Goal: Book appointment/travel/reservation

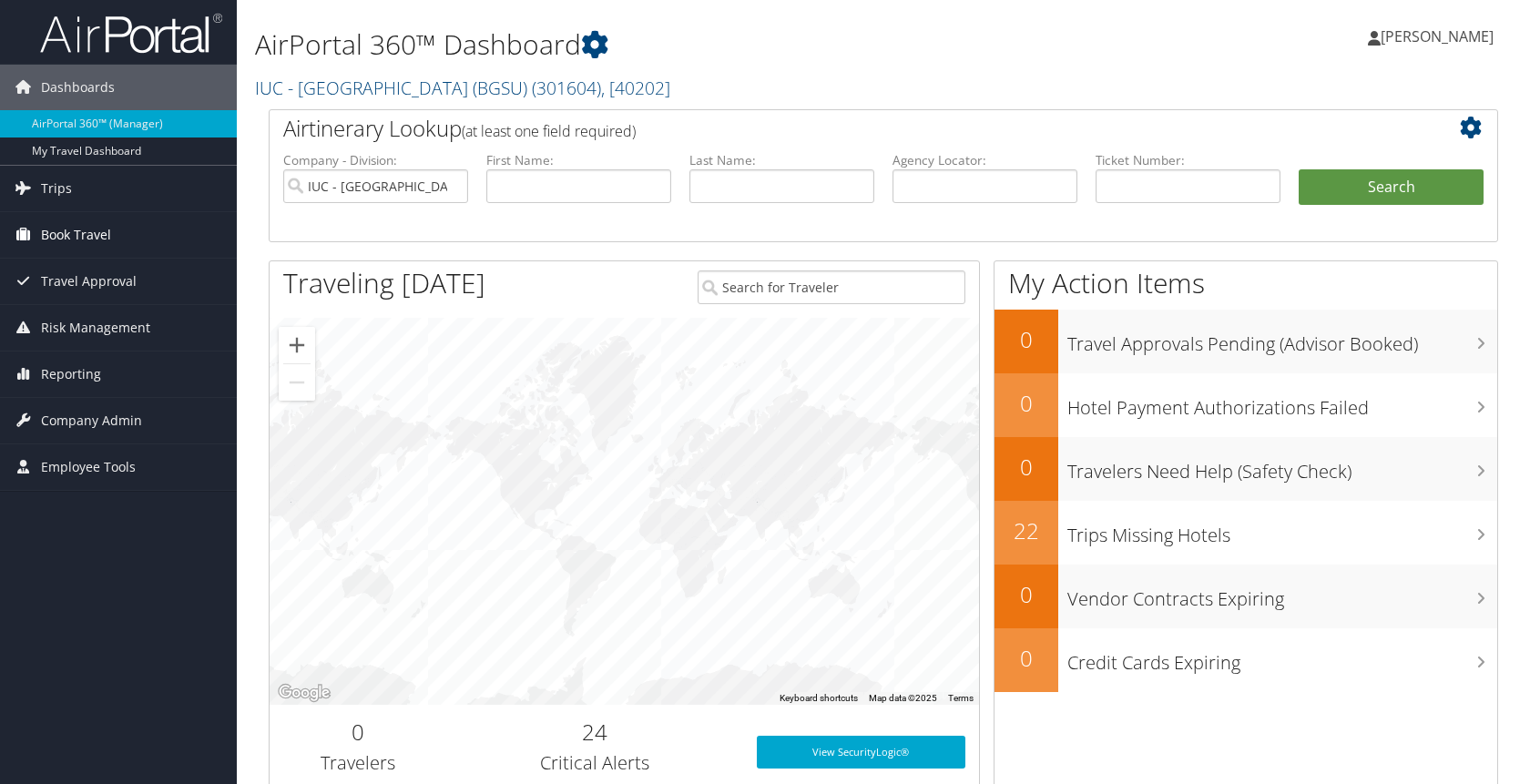
click at [62, 235] on span "Book Travel" at bounding box center [76, 234] width 70 height 45
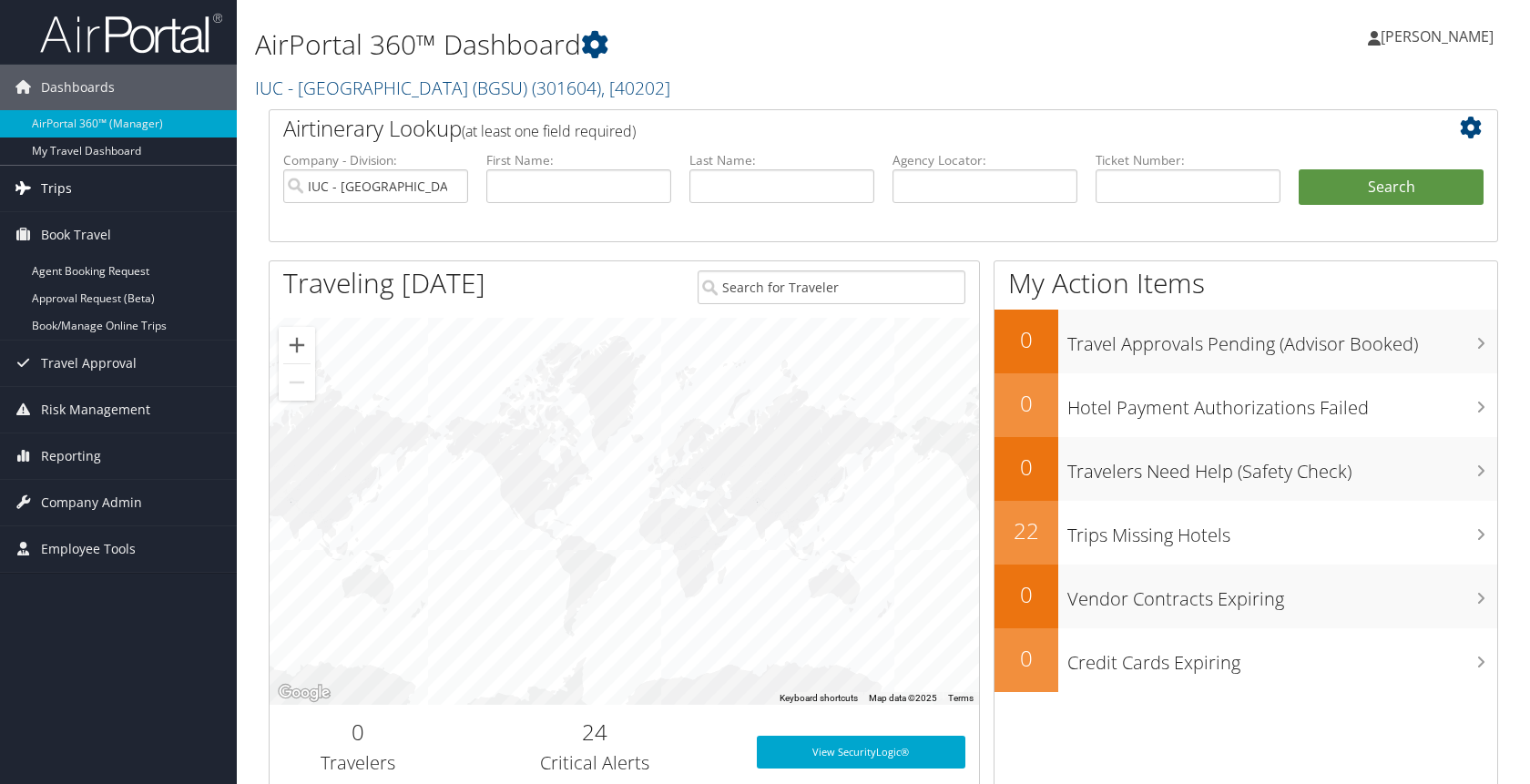
click at [57, 188] on span "Trips" at bounding box center [56, 188] width 31 height 45
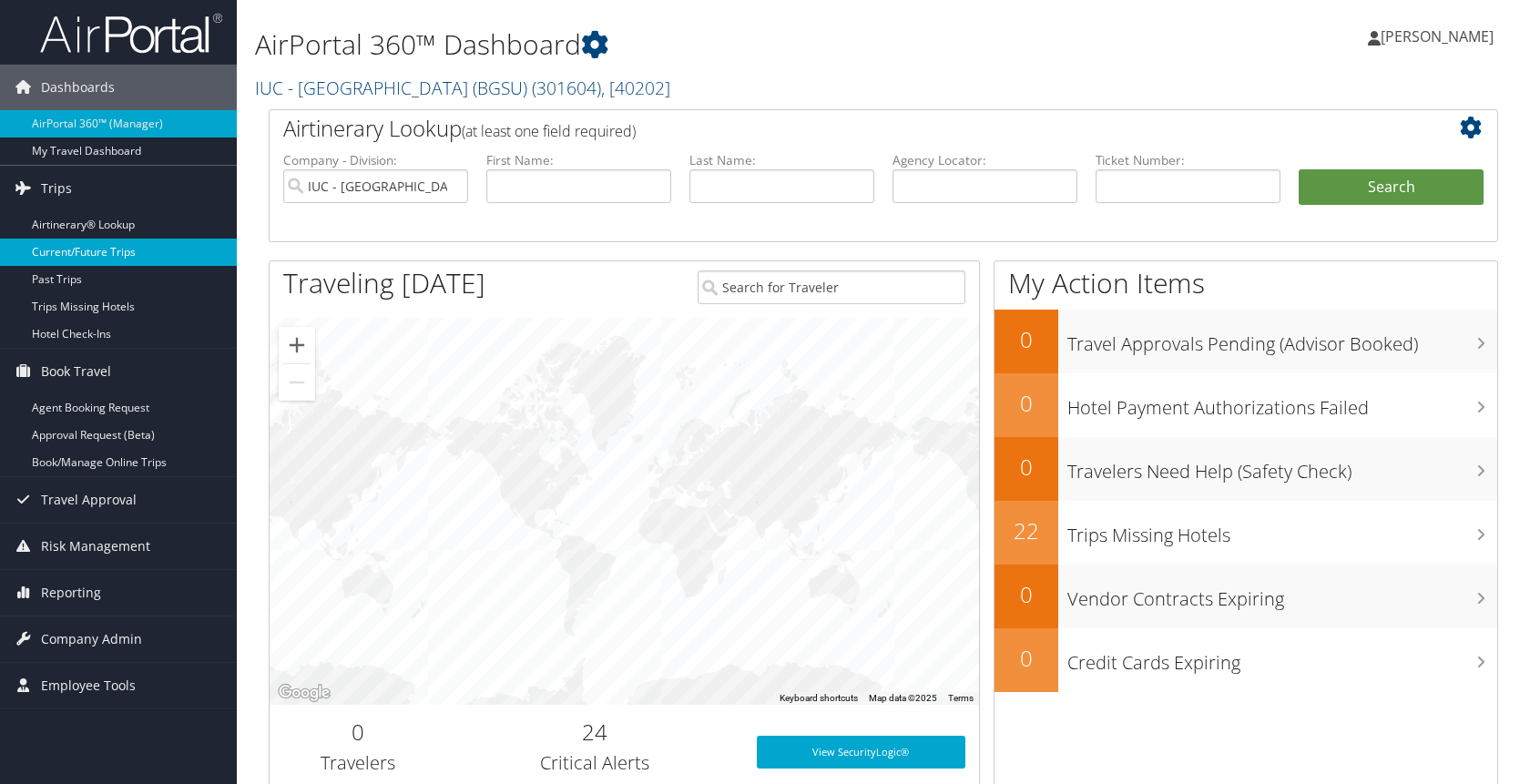
click at [78, 257] on link "Current/Future Trips" at bounding box center [118, 252] width 237 height 28
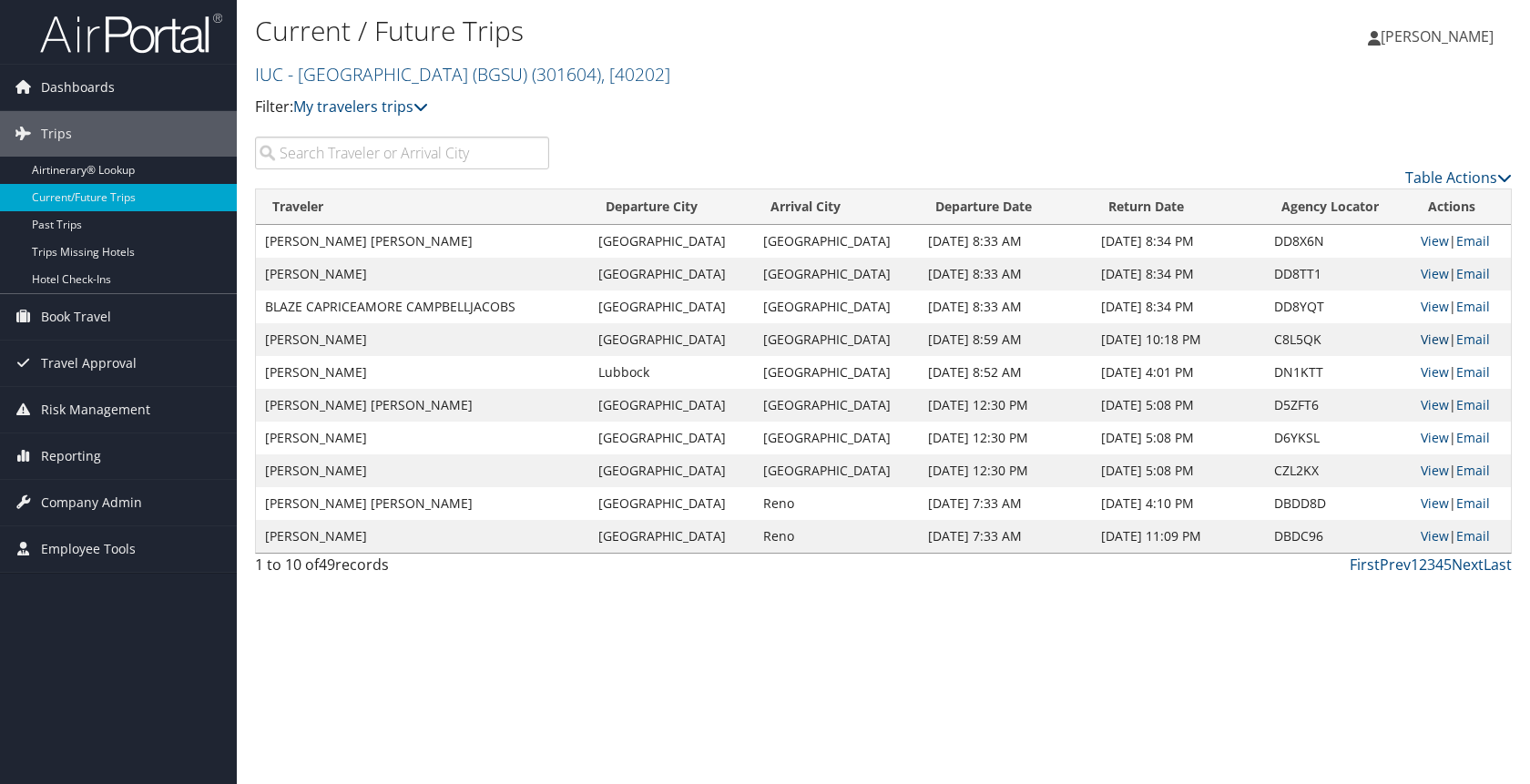
click at [1421, 340] on link "View" at bounding box center [1435, 338] width 29 height 18
click at [79, 318] on span "Book Travel" at bounding box center [76, 316] width 70 height 45
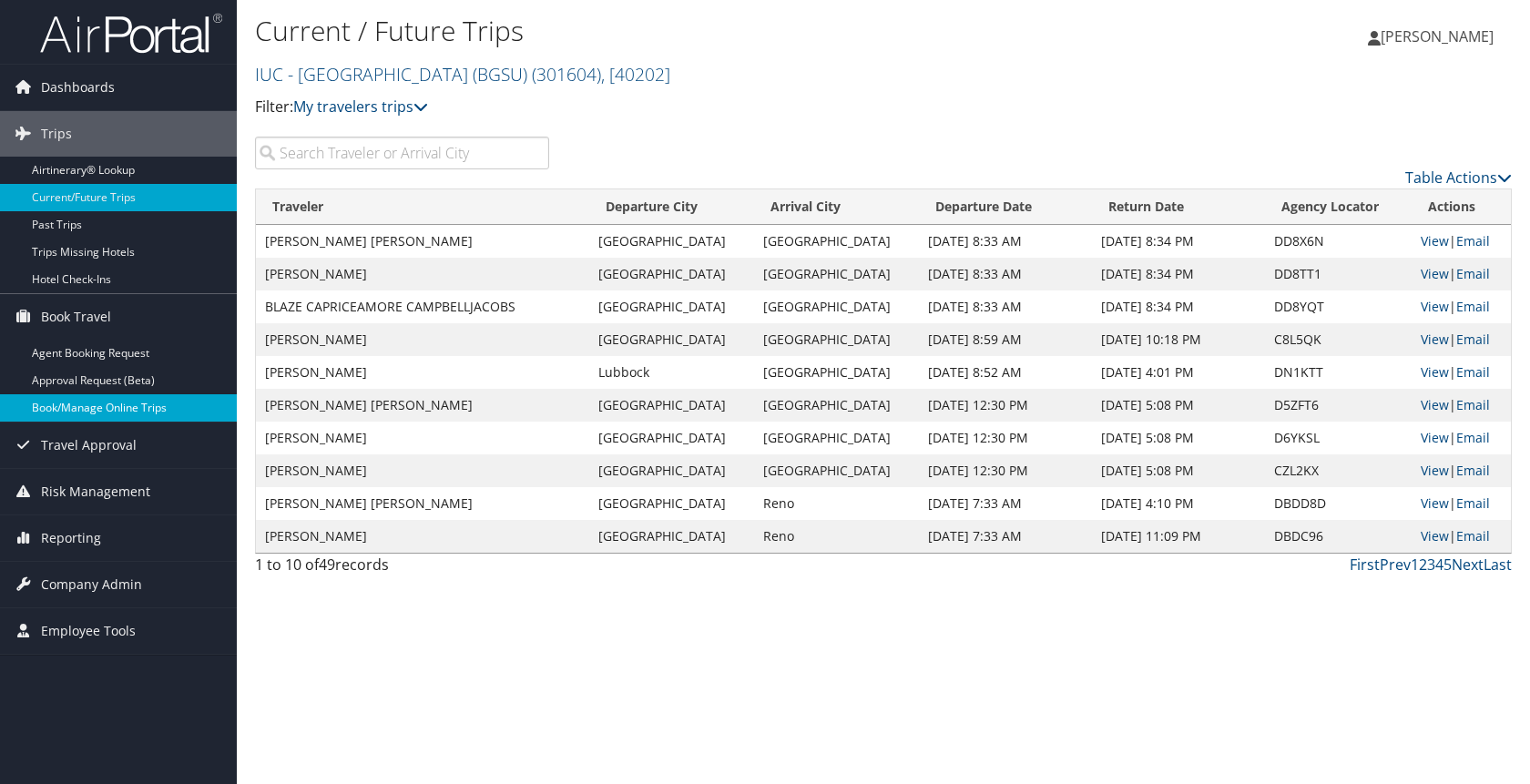
click at [89, 412] on link "Book/Manage Online Trips" at bounding box center [118, 408] width 237 height 28
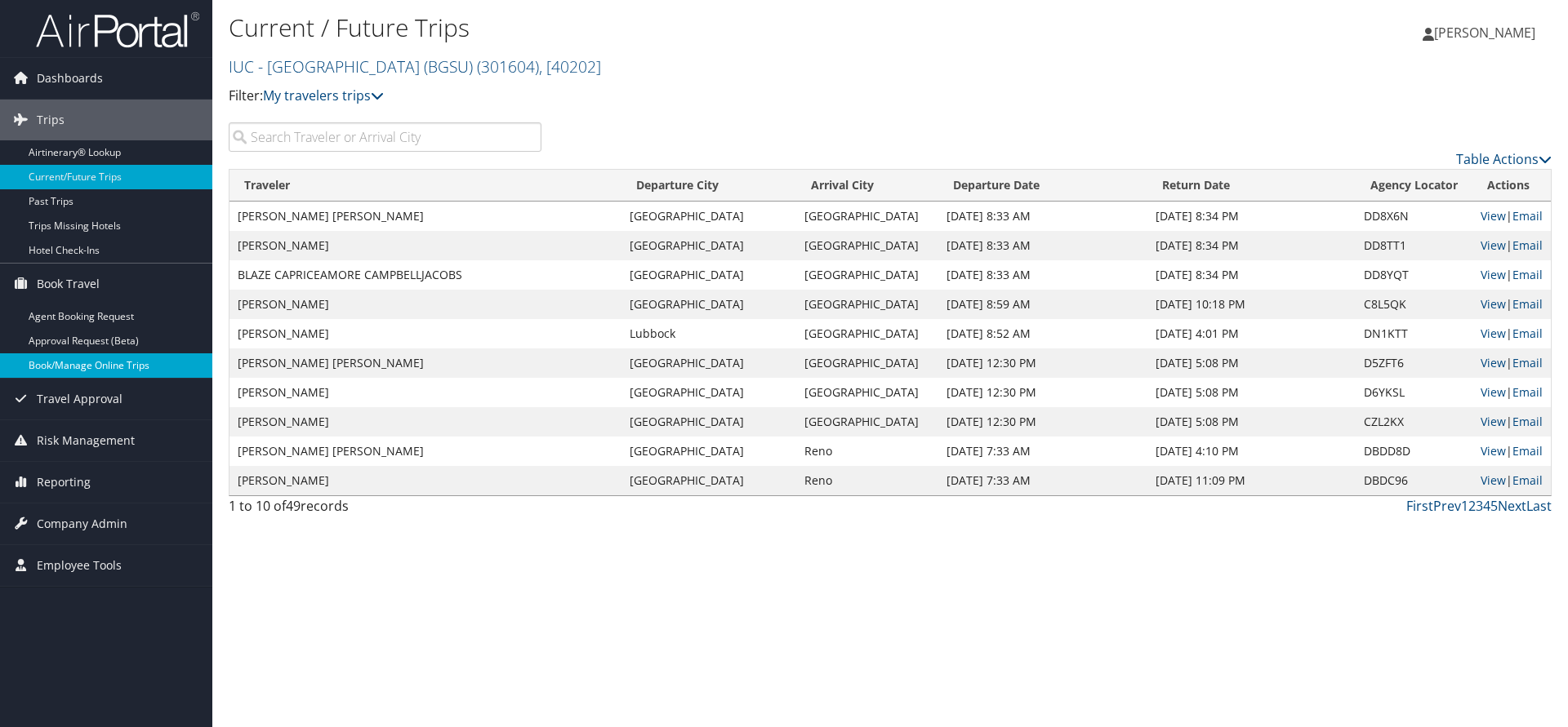
click at [95, 364] on link "Book/Manage Online Trips" at bounding box center [106, 366] width 212 height 25
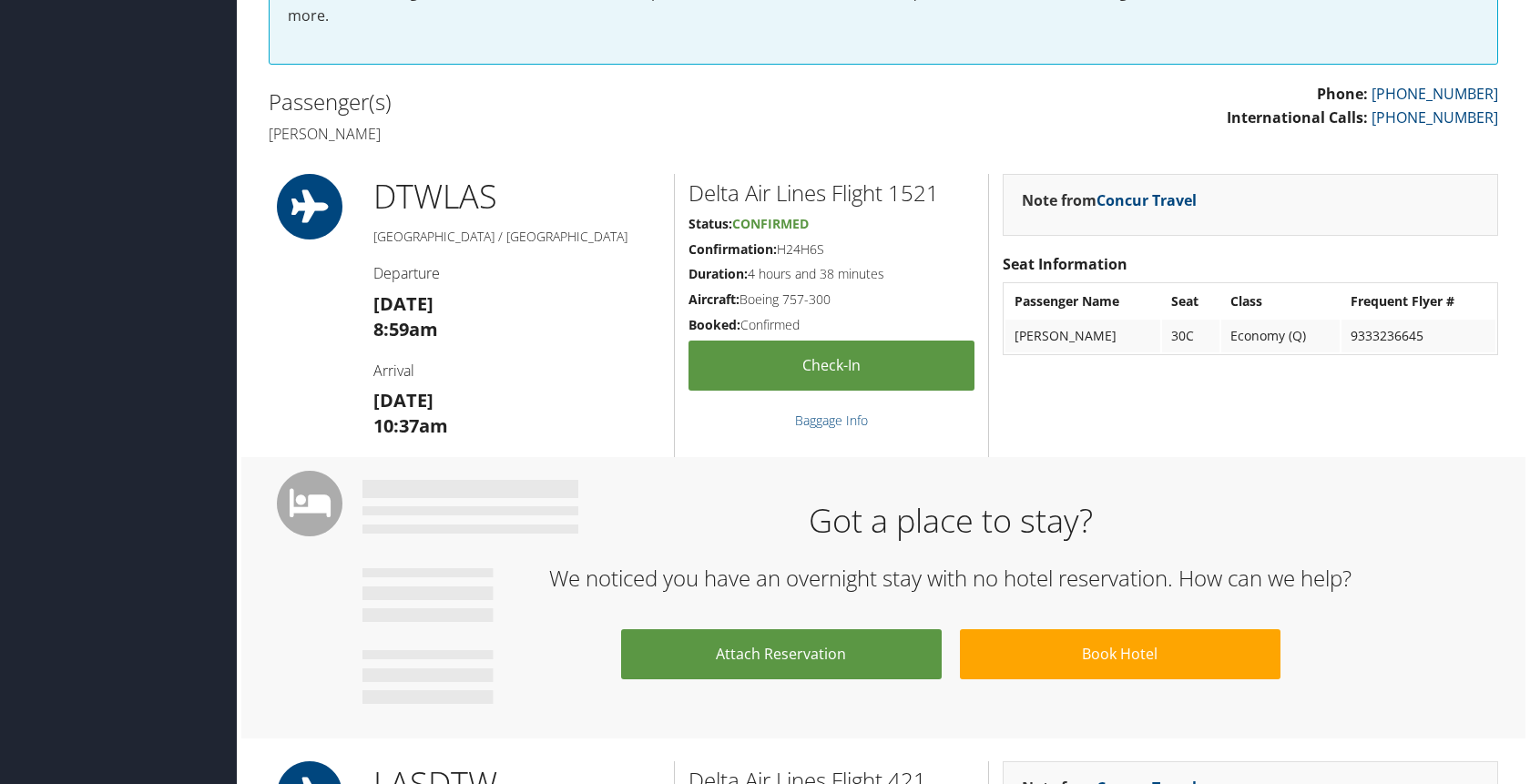
scroll to position [386, 0]
